Goal: Task Accomplishment & Management: Complete application form

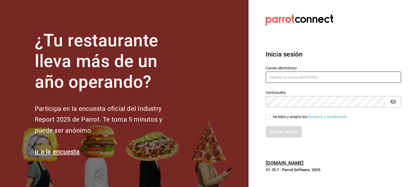
type input "[EMAIL_ADDRESS][DOMAIN_NAME]"
click at [270, 116] on input "He leído y acepto los Términos y condiciones." at bounding box center [268, 117] width 5 height 5
checkbox input "true"
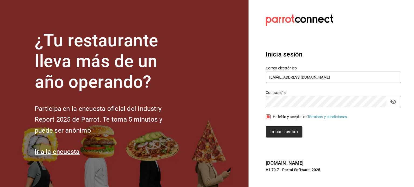
click at [279, 134] on button "Iniciar sesión" at bounding box center [284, 132] width 37 height 11
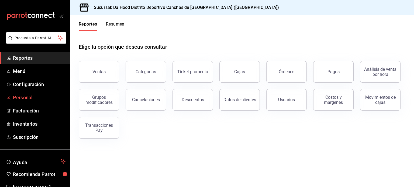
click at [41, 96] on span "Personal" at bounding box center [39, 97] width 53 height 7
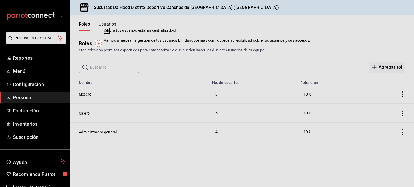
click at [271, 46] on div "Roles Crea roles con permisos específicos para estandarizar lo que pueden hacer…" at bounding box center [242, 46] width 344 height 14
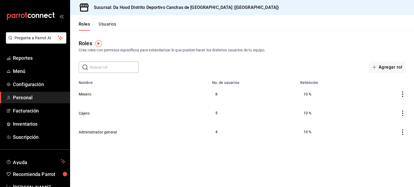
click at [105, 26] on button "Usuarios" at bounding box center [108, 26] width 18 height 9
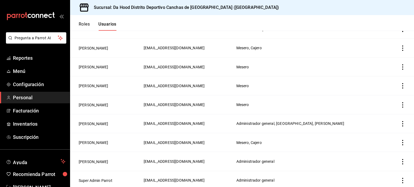
scroll to position [87, 0]
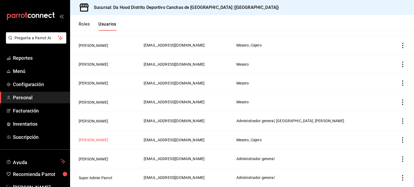
click at [96, 139] on button "[PERSON_NAME]" at bounding box center [93, 140] width 29 height 5
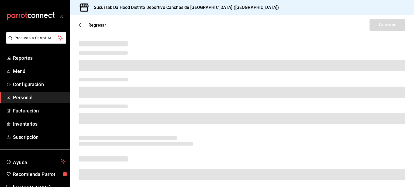
click at [167, 110] on div at bounding box center [241, 114] width 329 height 27
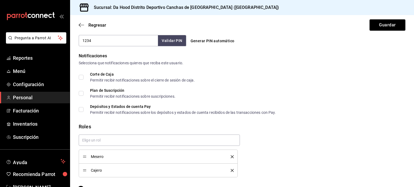
scroll to position [275, 0]
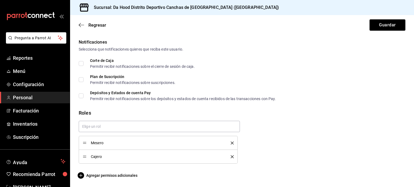
click at [231, 156] on icon "delete" at bounding box center [232, 157] width 3 height 3
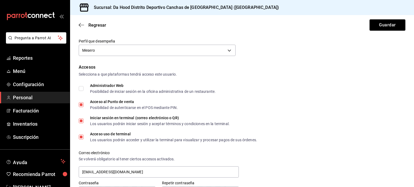
scroll to position [0, 0]
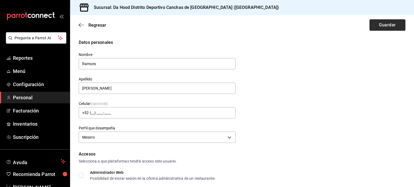
click at [371, 28] on button "Guardar" at bounding box center [388, 24] width 36 height 11
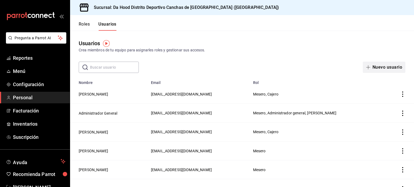
click at [387, 71] on button "Nuevo usuario" at bounding box center [384, 67] width 43 height 11
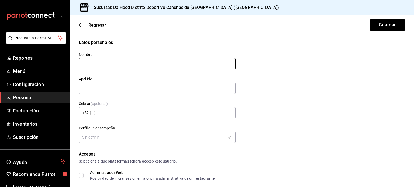
click at [196, 63] on input "text" at bounding box center [157, 63] width 157 height 11
type input "[PERSON_NAME]"
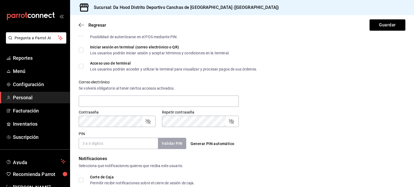
scroll to position [167, 0]
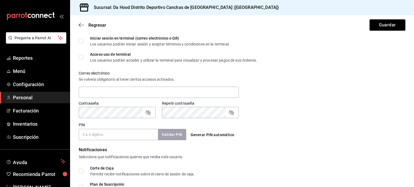
type input "valle"
click at [113, 134] on input "PIN" at bounding box center [118, 134] width 79 height 11
type input "230795"
click at [175, 134] on button "Validar PIN" at bounding box center [172, 135] width 29 height 12
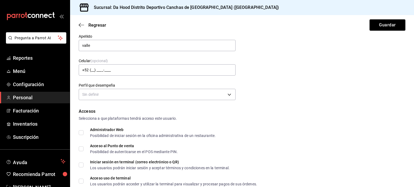
scroll to position [43, 0]
click at [90, 68] on input "+52 (__) ____-____" at bounding box center [157, 69] width 157 height 11
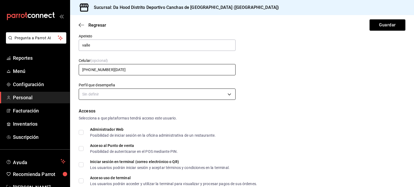
type input "[PHONE_NUMBER][DATE]"
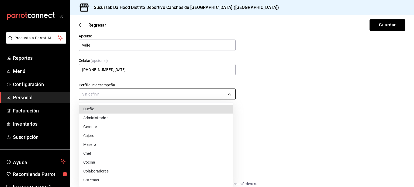
click at [139, 95] on body "Pregunta a Parrot AI Reportes Menú Configuración Personal Facturación Inventari…" at bounding box center [207, 93] width 414 height 187
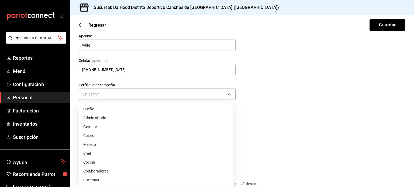
click at [114, 137] on li "Cajero" at bounding box center [156, 136] width 154 height 9
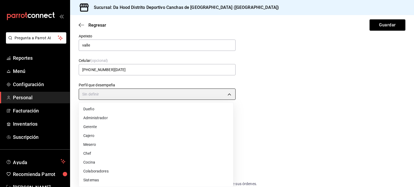
type input "CASHIER"
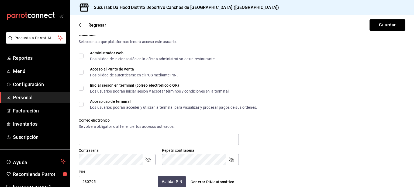
scroll to position [154, 0]
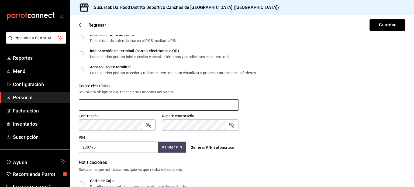
click at [155, 105] on input "text" at bounding box center [159, 105] width 160 height 11
type input "[EMAIL_ADDRESS][DOMAIN_NAME]"
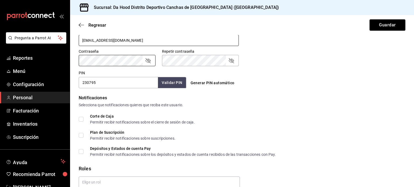
scroll to position [244, 0]
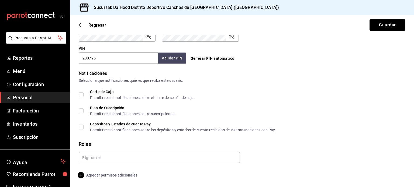
click at [81, 175] on icon "button" at bounding box center [81, 175] width 6 height 6
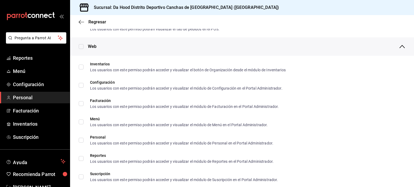
scroll to position [229, 0]
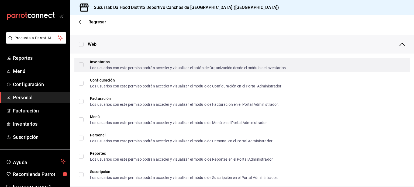
click at [79, 65] on input "Inventarios Los usuarios con este permiso podrán acceder y visualizar el botón …" at bounding box center [81, 65] width 5 height 5
checkbox input "true"
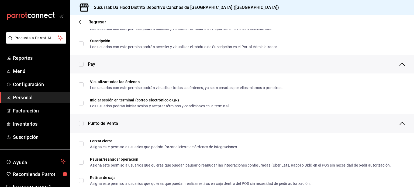
scroll to position [404, 0]
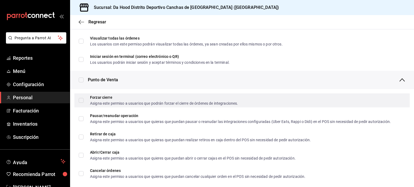
click at [81, 100] on input "Forzar cierre Asigna este permiso a usuarios que podrán forzar el cierre de órd…" at bounding box center [81, 100] width 5 height 5
checkbox input "true"
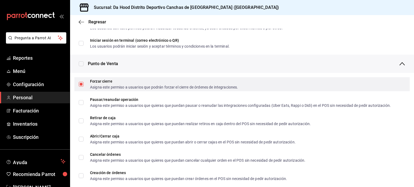
scroll to position [438, 0]
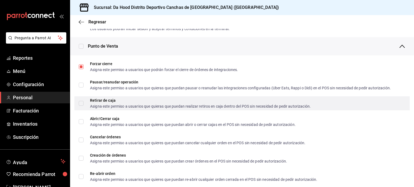
click at [82, 102] on input "Retirar de caja Asigna este permiso a usuarios que quieras que puedan realizar …" at bounding box center [81, 103] width 5 height 5
checkbox input "true"
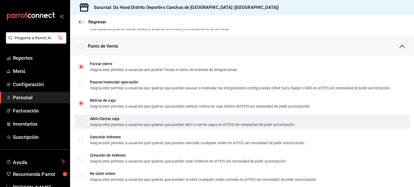
click at [83, 123] on input "Abrir/Cerrar caja Asigna este permiso a usuarios que quieres que puedan abrir o…" at bounding box center [81, 121] width 5 height 5
checkbox input "true"
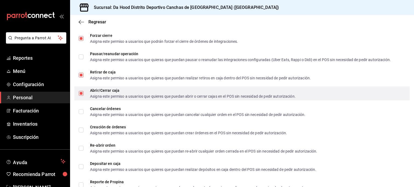
scroll to position [466, 0]
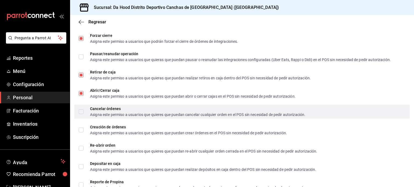
click at [81, 112] on input "Cancelar órdenes Asigna este permiso a usuarios que quieres que puedan cancelar…" at bounding box center [81, 112] width 5 height 5
checkbox input "true"
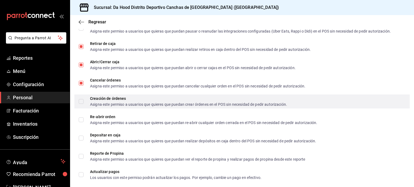
click at [82, 97] on label "Creación de órdenes Asigna este permiso a usuarios que quieres que puedan crear…" at bounding box center [183, 102] width 209 height 10
click at [82, 99] on input "Creación de órdenes Asigna este permiso a usuarios que quieres que puedan crear…" at bounding box center [81, 101] width 5 height 5
checkbox input "false"
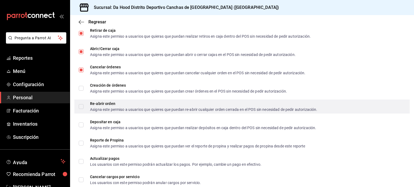
click at [81, 106] on input "Re-abrir orden Asigna este permiso a usuarios que quieres que puedan re-abrir c…" at bounding box center [81, 106] width 5 height 5
checkbox input "true"
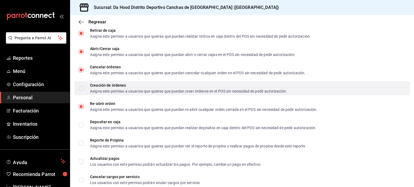
click at [81, 87] on input "Creación de órdenes Asigna este permiso a usuarios que quieres que puedan crear…" at bounding box center [81, 88] width 5 height 5
checkbox input "true"
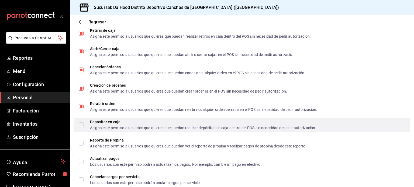
click at [81, 124] on input "Depositar en caja Asigna este permiso a usuarios que quieres que puedan realiza…" at bounding box center [81, 125] width 5 height 5
checkbox input "true"
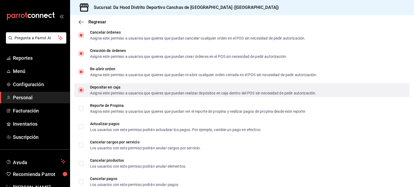
scroll to position [543, 0]
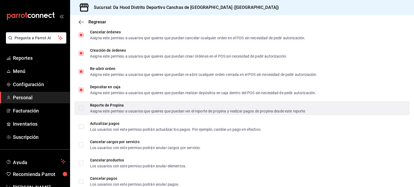
click at [80, 108] on input "Reporte de Propina Asigna este permiso a usuarios que quieres que puedan ver el…" at bounding box center [81, 108] width 5 height 5
checkbox input "true"
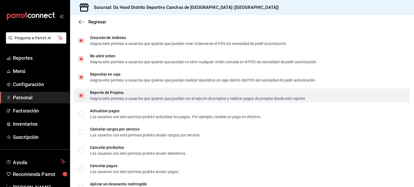
scroll to position [577, 0]
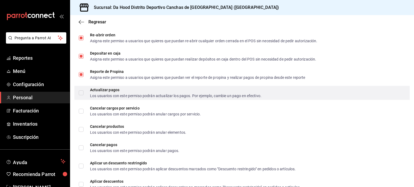
click at [81, 95] on input "Actualizar pagos Los usuarios con este permiso podrán actualizar los pagos. Por…" at bounding box center [81, 93] width 5 height 5
checkbox input "true"
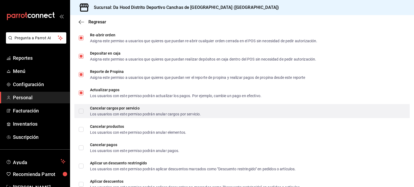
click at [81, 112] on input "Cancelar cargos por servicio Los usuarios con este permiso podrán anular cargos…" at bounding box center [81, 111] width 5 height 5
checkbox input "true"
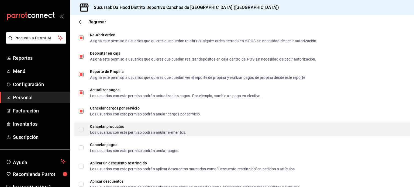
click at [81, 129] on input "Cancelar productos Los usuarios con este permiso podrán anular elementos." at bounding box center [81, 129] width 5 height 5
checkbox input "true"
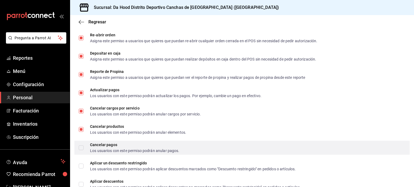
click at [81, 147] on input "Cancelar pagos Los usuarios con este permiso podrán anular pagos." at bounding box center [81, 148] width 5 height 5
checkbox input "true"
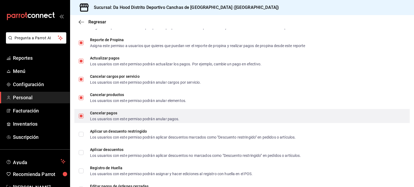
scroll to position [609, 0]
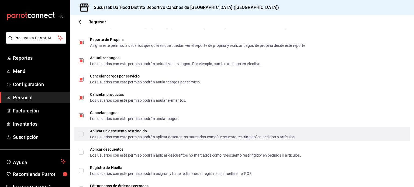
click at [83, 135] on input "Aplicar un descuento restringido Los usuarios con este permiso podrán aplicar d…" at bounding box center [81, 134] width 5 height 5
checkbox input "true"
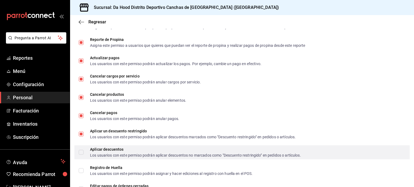
click at [81, 151] on input "Aplicar descuentos Los usuarios con este permiso podrán aplicar descuentos no m…" at bounding box center [81, 152] width 5 height 5
checkbox input "true"
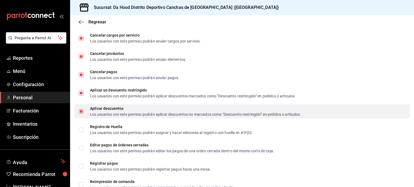
scroll to position [650, 0]
click at [81, 151] on label "Editar pagos de órdenes cerradas Los usuarios con este permiso podrán editar lo…" at bounding box center [177, 148] width 196 height 10
click at [81, 150] on input "Editar pagos de órdenes cerradas Los usuarios con este permiso podrán editar lo…" at bounding box center [81, 147] width 5 height 5
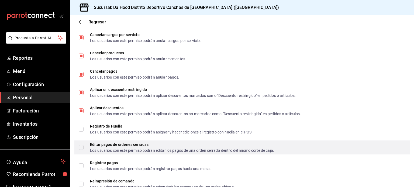
click at [81, 147] on input "Editar pagos de órdenes cerradas Los usuarios con este permiso podrán editar lo…" at bounding box center [81, 147] width 5 height 5
checkbox input "true"
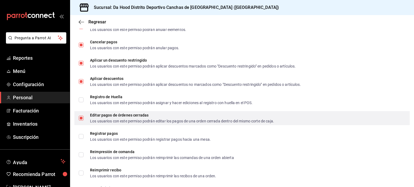
scroll to position [680, 0]
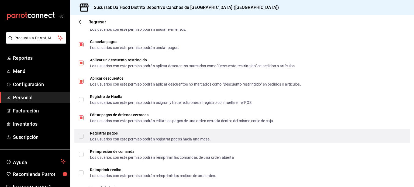
click at [82, 136] on input "Registrar pagos Los usuarios con este permiso podrán registrar pagos hacia una …" at bounding box center [81, 136] width 5 height 5
checkbox input "true"
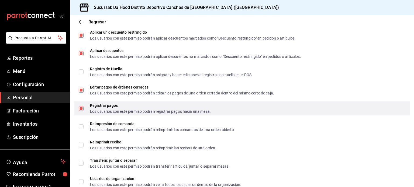
scroll to position [708, 0]
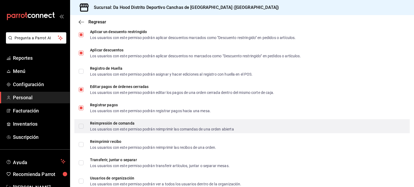
click at [81, 127] on input "Reimpresión de comanda Los usuarios con este permiso podrán reimprimir las coma…" at bounding box center [81, 126] width 5 height 5
checkbox input "true"
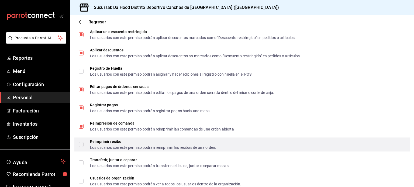
click at [80, 142] on label "Reimprimir recibo Los usuarios con este permiso podrán reimprimir las recibos d…" at bounding box center [148, 145] width 138 height 10
click at [80, 142] on input "Reimprimir recibo Los usuarios con este permiso podrán reimprimir las recibos d…" at bounding box center [81, 144] width 5 height 5
click at [81, 141] on label "Reimprimir recibo Los usuarios con este permiso podrán reimprimir las recibos d…" at bounding box center [148, 145] width 138 height 10
click at [81, 142] on input "Reimprimir recibo Los usuarios con este permiso podrán reimprimir las recibos d…" at bounding box center [81, 144] width 5 height 5
click at [81, 144] on input "Reimprimir recibo Los usuarios con este permiso podrán reimprimir las recibos d…" at bounding box center [81, 144] width 5 height 5
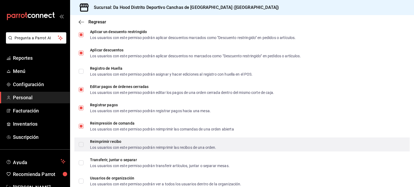
checkbox input "true"
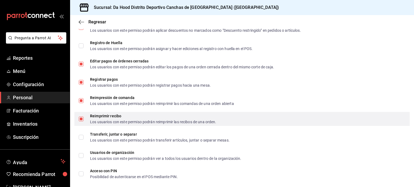
scroll to position [734, 0]
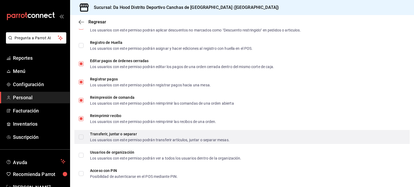
click at [82, 137] on input "Transferir, juntar o separar Los usuarios con este permiso podrán transferir ar…" at bounding box center [81, 137] width 5 height 5
checkbox input "true"
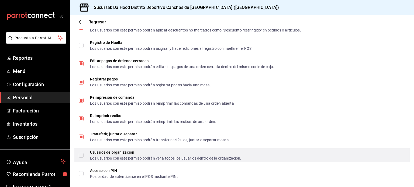
click at [81, 157] on input "Usuarios de organización Los usuarios con este permiso podrán ver a todos los u…" at bounding box center [81, 155] width 5 height 5
checkbox input "true"
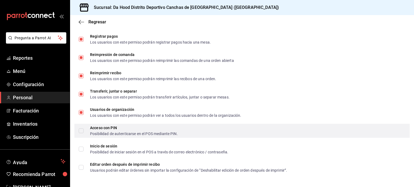
scroll to position [777, 0]
click at [82, 132] on input "Acceso con PIN Posibilidad de autenticarse en el POS mediante PIN." at bounding box center [81, 131] width 5 height 5
checkbox input "true"
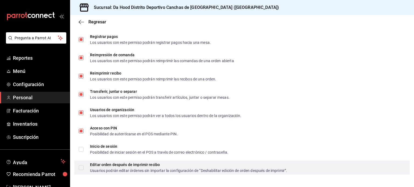
click at [81, 168] on input "Editar orden después de imprimir recibo Usuarios podrán editar órdenes sin impo…" at bounding box center [81, 168] width 5 height 5
checkbox input "true"
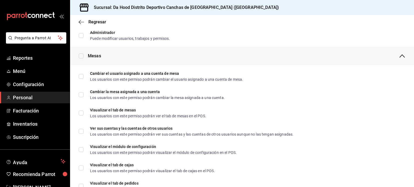
scroll to position [67, 0]
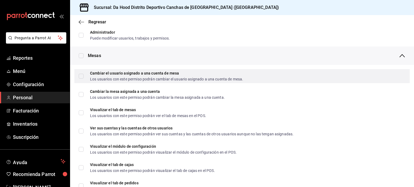
click at [81, 76] on input "Cambiar el usuario asignado a una cuenta de mesa Los usuarios con este permiso …" at bounding box center [81, 76] width 5 height 5
checkbox input "true"
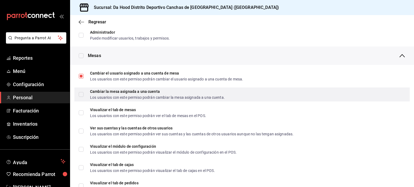
scroll to position [77, 0]
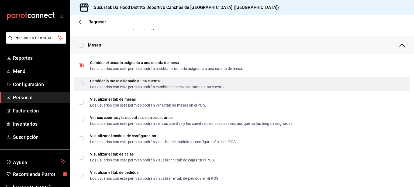
click at [81, 83] on input "Cambiar la mesa asignada a una cuenta Los usuarios con este permiso podrán camb…" at bounding box center [81, 84] width 5 height 5
checkbox input "true"
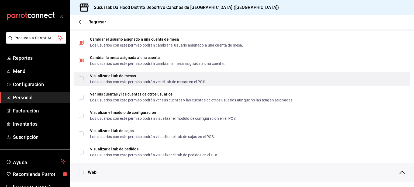
click at [82, 78] on input "Visualizar el tab de mesas Los usuarios con este permiso podrán ver el tab de m…" at bounding box center [81, 79] width 5 height 5
checkbox input "true"
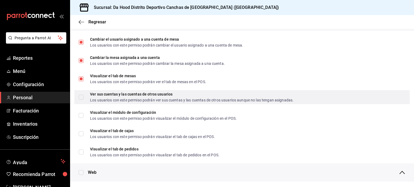
click at [80, 96] on input "Ver sus cuentas y las cuentas de otros usuarios Los usuarios con este permiso p…" at bounding box center [81, 97] width 5 height 5
checkbox input "true"
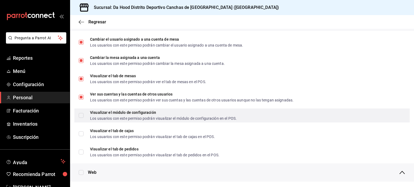
click at [81, 116] on input "Visualizar el módulo de configuración Los usuarios con este permiso podrán visu…" at bounding box center [81, 115] width 5 height 5
checkbox input "false"
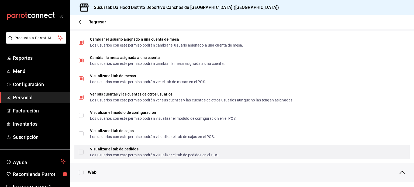
click at [81, 151] on input "Visualizar el tab de pedidos Los usuarios con este permiso podrán visualizar el…" at bounding box center [81, 152] width 5 height 5
checkbox input "true"
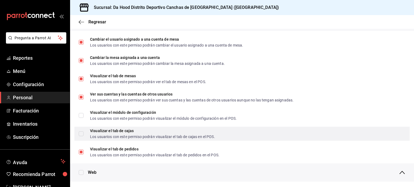
click at [83, 133] on input "Visualizar el tab [PERSON_NAME] Los usuarios con este permiso podrán visualizar…" at bounding box center [81, 134] width 5 height 5
checkbox input "true"
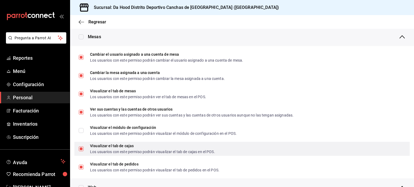
scroll to position [0, 0]
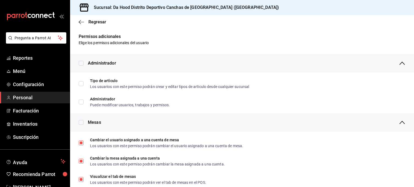
click at [80, 19] on div "Regresar" at bounding box center [242, 22] width 344 height 14
click at [81, 21] on icon "button" at bounding box center [81, 22] width 5 height 5
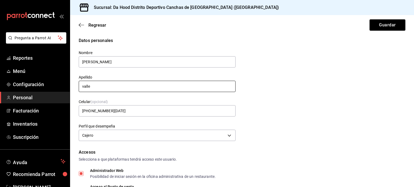
scroll to position [2, 0]
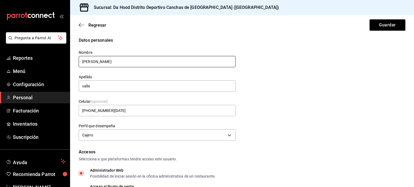
drag, startPoint x: 84, startPoint y: 64, endPoint x: 78, endPoint y: 64, distance: 5.7
click at [78, 64] on div "Nombre [PERSON_NAME]" at bounding box center [153, 56] width 163 height 25
type input "[PERSON_NAME]"
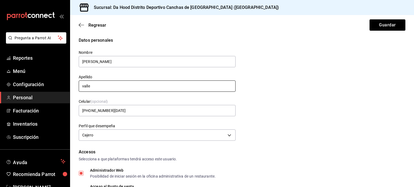
drag, startPoint x: 83, startPoint y: 85, endPoint x: 80, endPoint y: 85, distance: 3.5
click at [80, 85] on input "valle" at bounding box center [157, 86] width 157 height 11
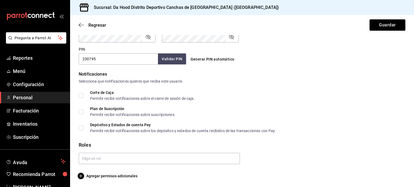
scroll to position [244, 0]
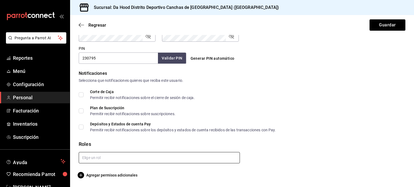
type input "[PERSON_NAME]"
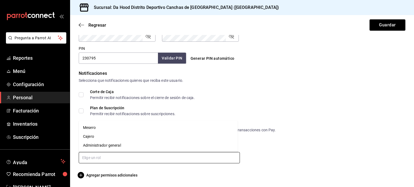
click at [143, 154] on input "text" at bounding box center [159, 157] width 161 height 11
click at [102, 134] on li "Cajero" at bounding box center [158, 136] width 159 height 9
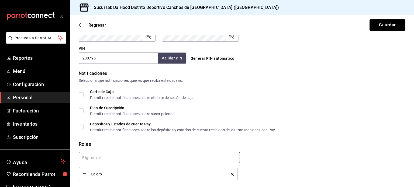
checkbox input "true"
click at [119, 157] on input "text" at bounding box center [159, 157] width 161 height 11
click at [93, 170] on li "Mesero" at bounding box center [158, 170] width 159 height 9
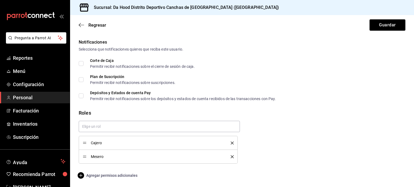
click at [81, 174] on icon "button" at bounding box center [81, 176] width 6 height 6
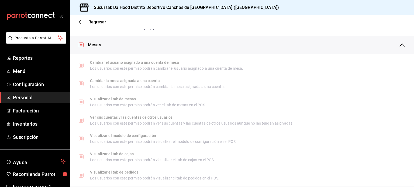
scroll to position [0, 0]
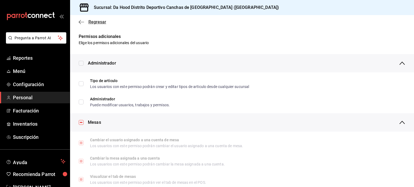
click at [82, 23] on icon "button" at bounding box center [81, 22] width 5 height 5
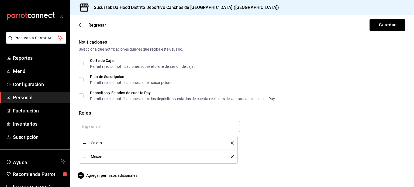
scroll to position [275, 0]
click at [388, 25] on button "Guardar" at bounding box center [388, 24] width 36 height 11
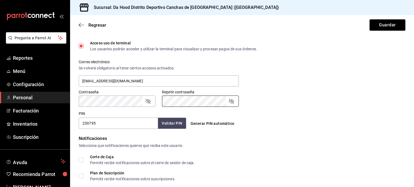
click at [274, 93] on div "Contraseña Contraseña Repetir contraseña Repetir contraseña" at bounding box center [238, 95] width 333 height 24
click at [380, 28] on button "Guardar" at bounding box center [388, 24] width 36 height 11
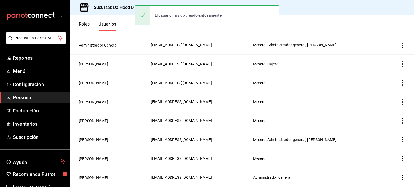
scroll to position [106, 0]
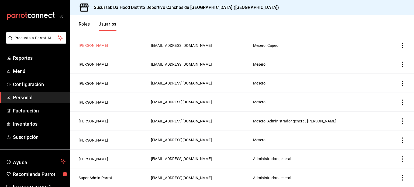
click at [106, 45] on button "[PERSON_NAME]" at bounding box center [93, 45] width 29 height 5
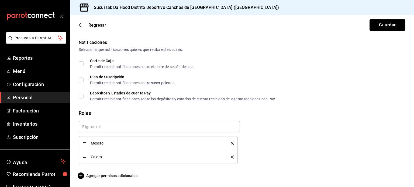
scroll to position [275, 0]
click at [231, 156] on icon "delete" at bounding box center [232, 157] width 3 height 3
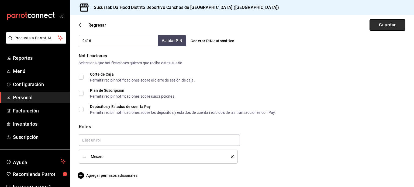
click at [377, 25] on button "Guardar" at bounding box center [388, 24] width 36 height 11
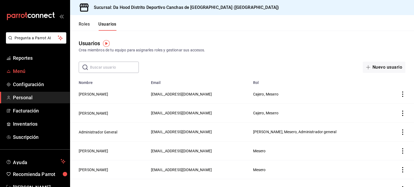
click at [19, 72] on span "Menú" at bounding box center [39, 71] width 53 height 7
